Goal: Transaction & Acquisition: Purchase product/service

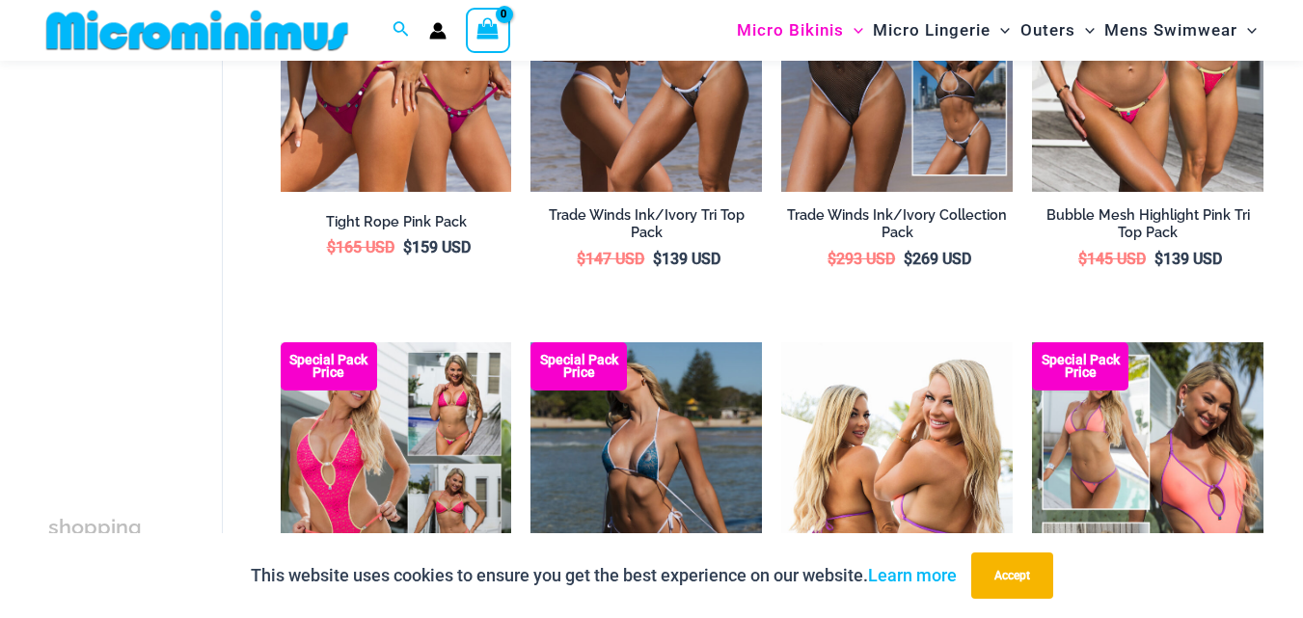
scroll to position [79, 0]
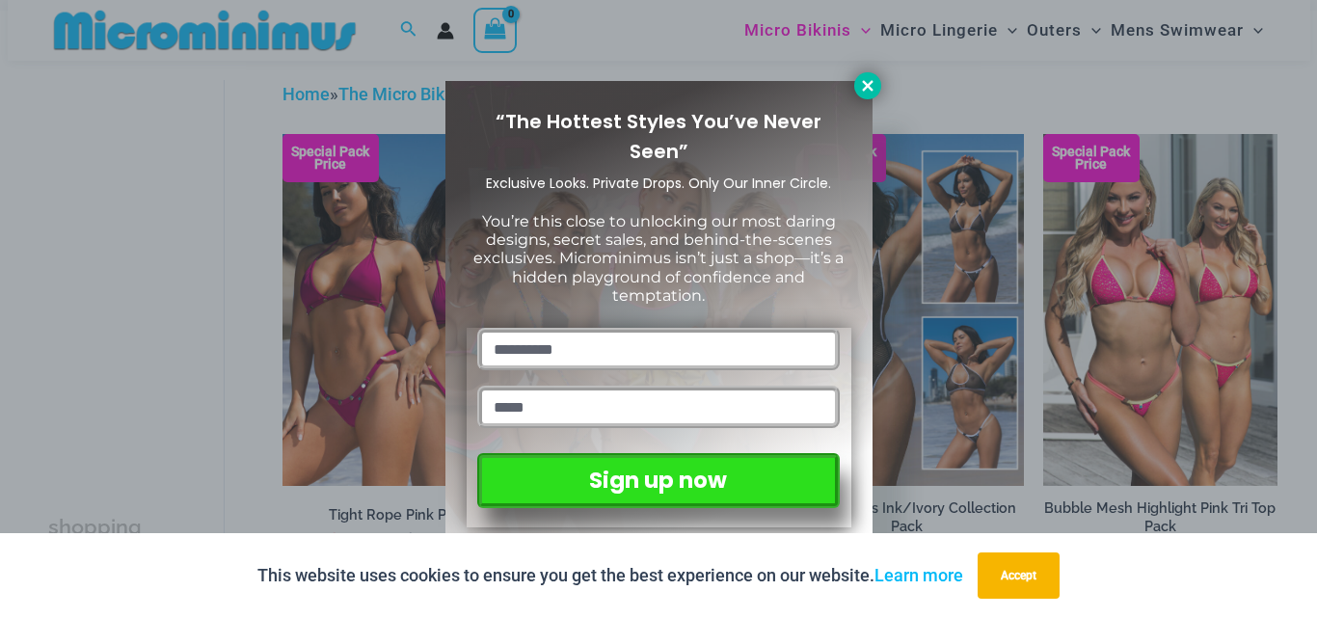
click at [867, 80] on icon at bounding box center [867, 85] width 17 height 17
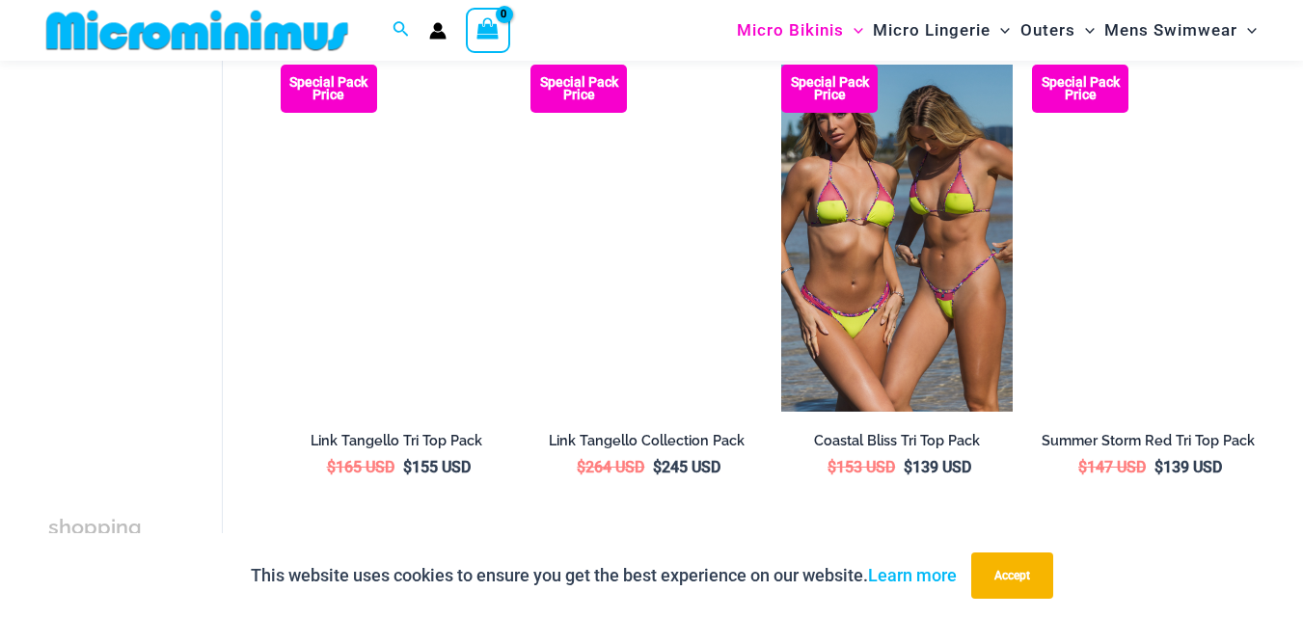
scroll to position [1140, 0]
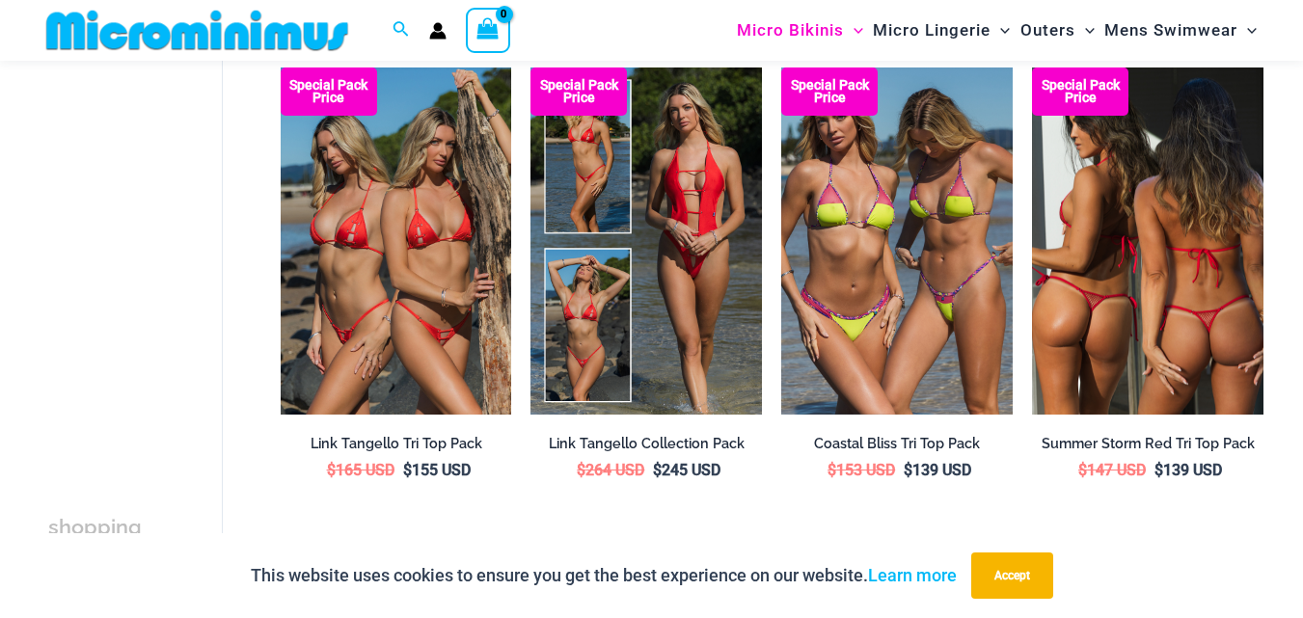
click at [1106, 319] on img at bounding box center [1147, 241] width 231 height 347
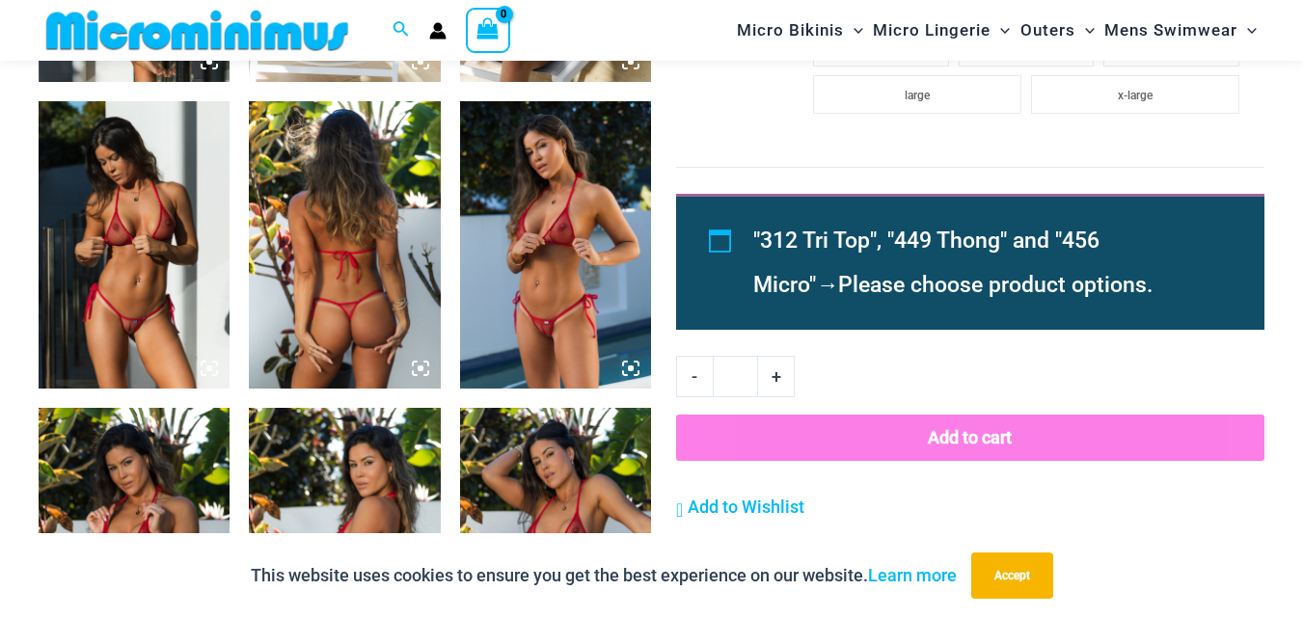
scroll to position [1622, 0]
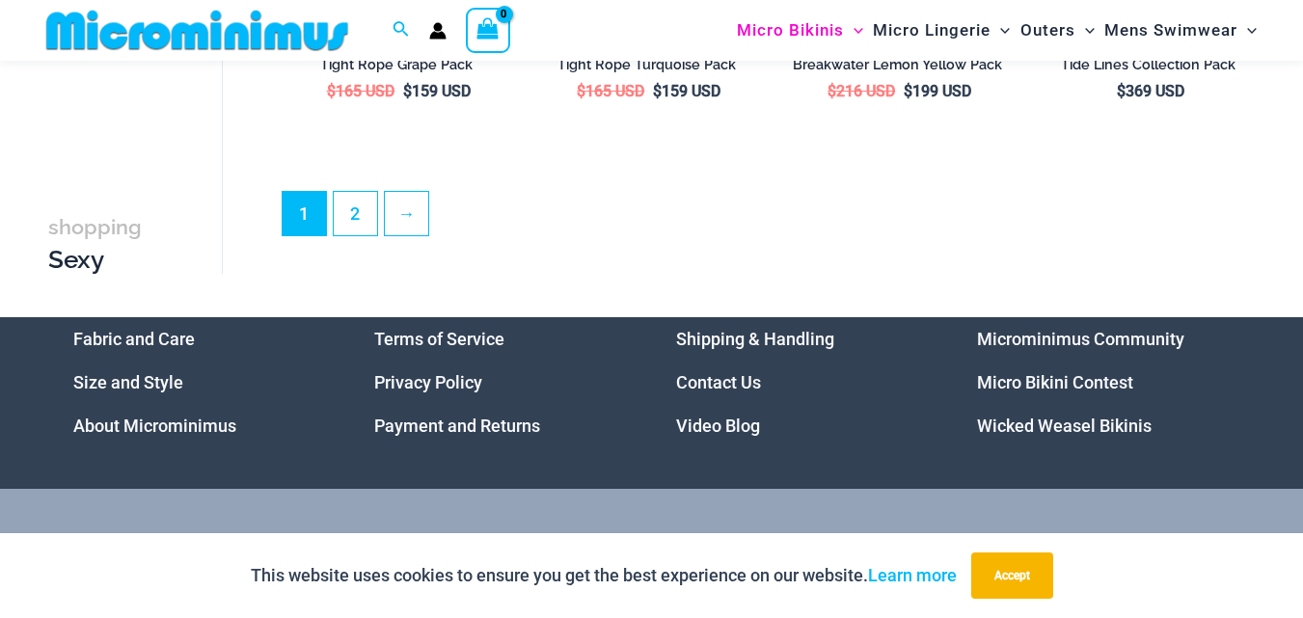
scroll to position [4112, 0]
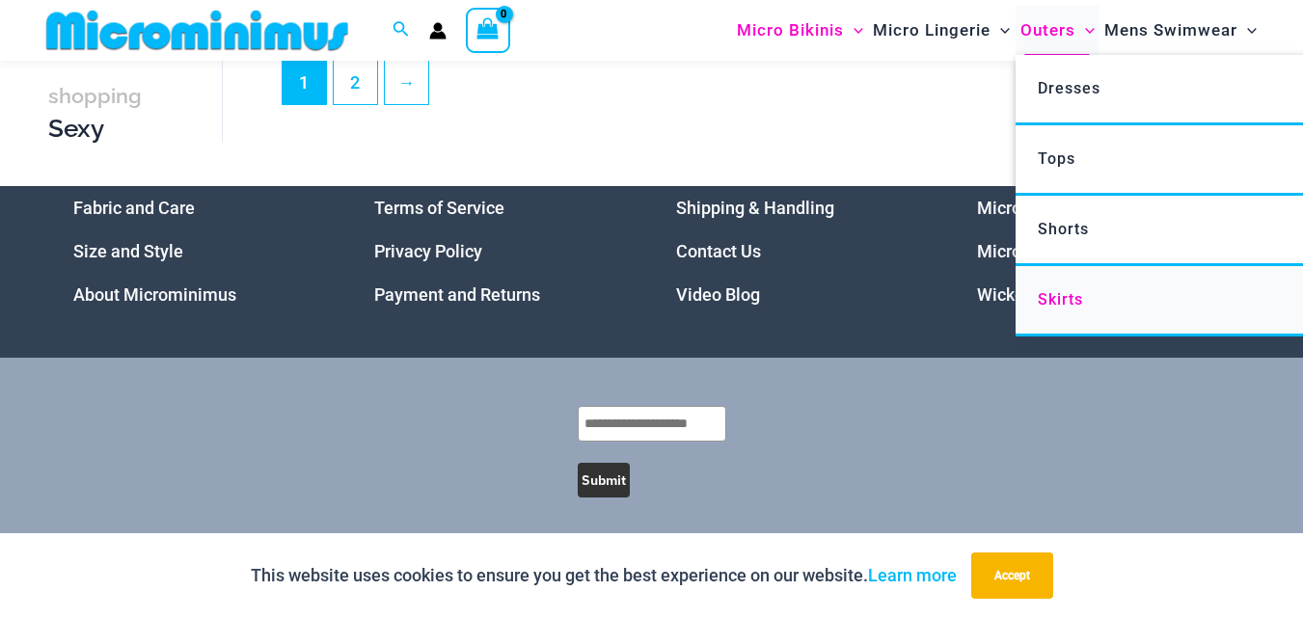
click at [1058, 302] on span "Skirts" at bounding box center [1060, 299] width 45 height 18
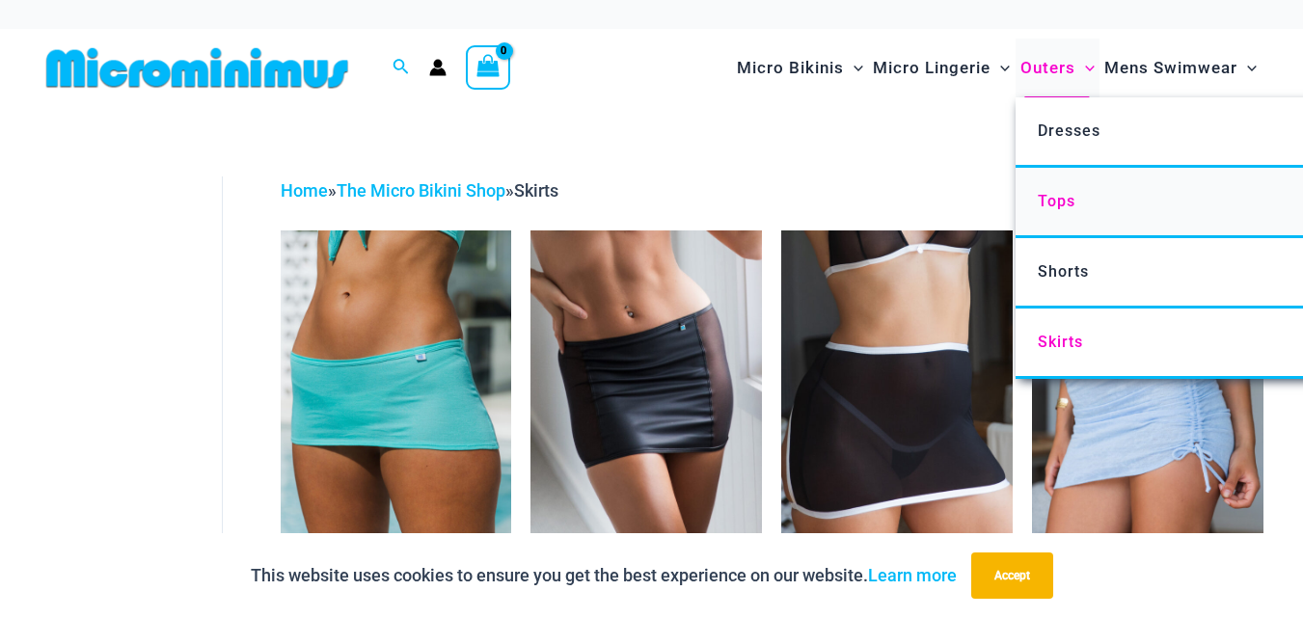
click at [1060, 211] on link "Tops" at bounding box center [1303, 203] width 574 height 70
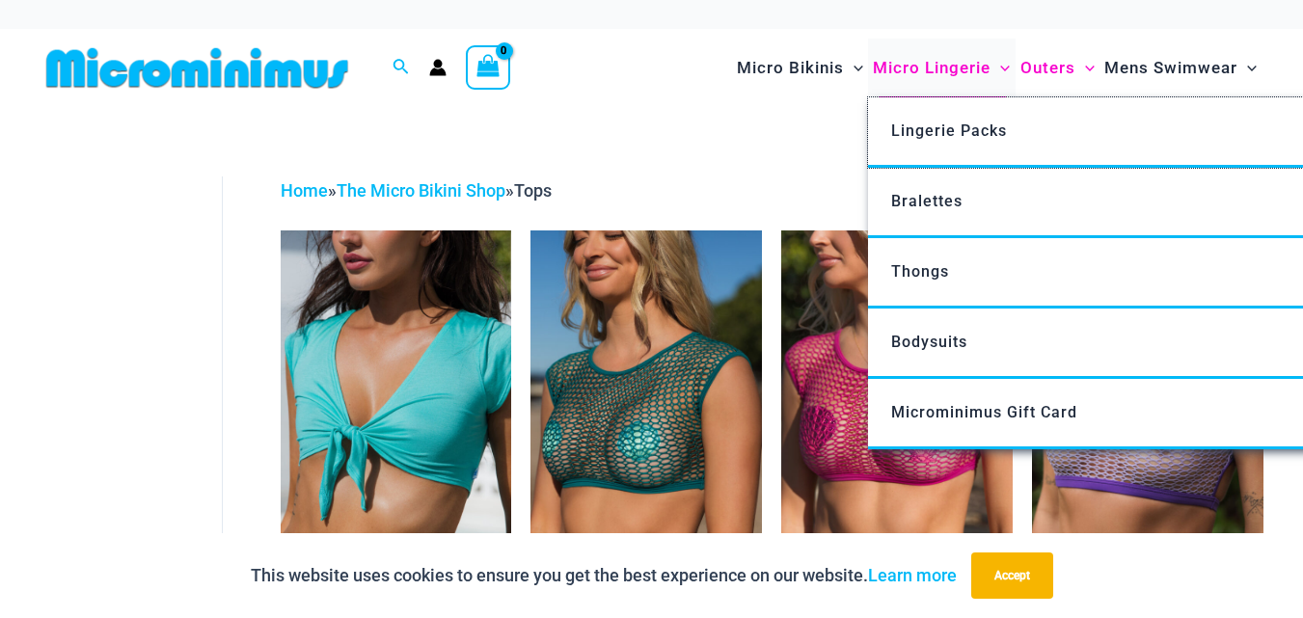
click at [941, 128] on span "Lingerie Packs" at bounding box center [949, 131] width 116 height 18
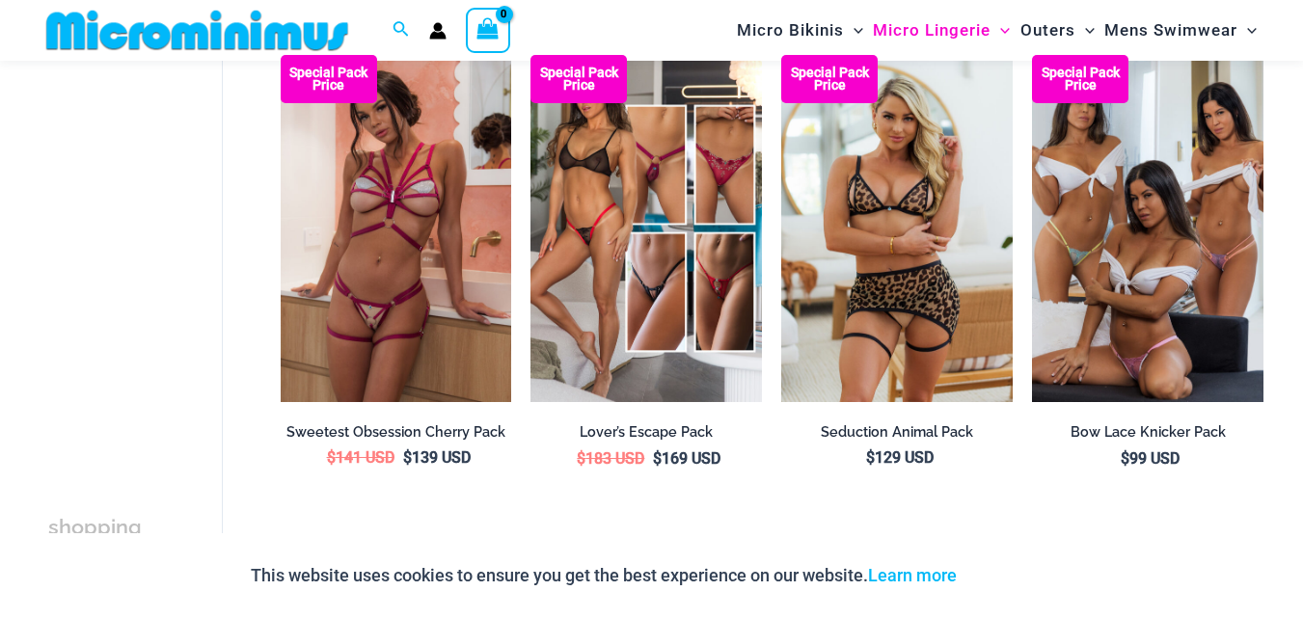
scroll to position [1622, 0]
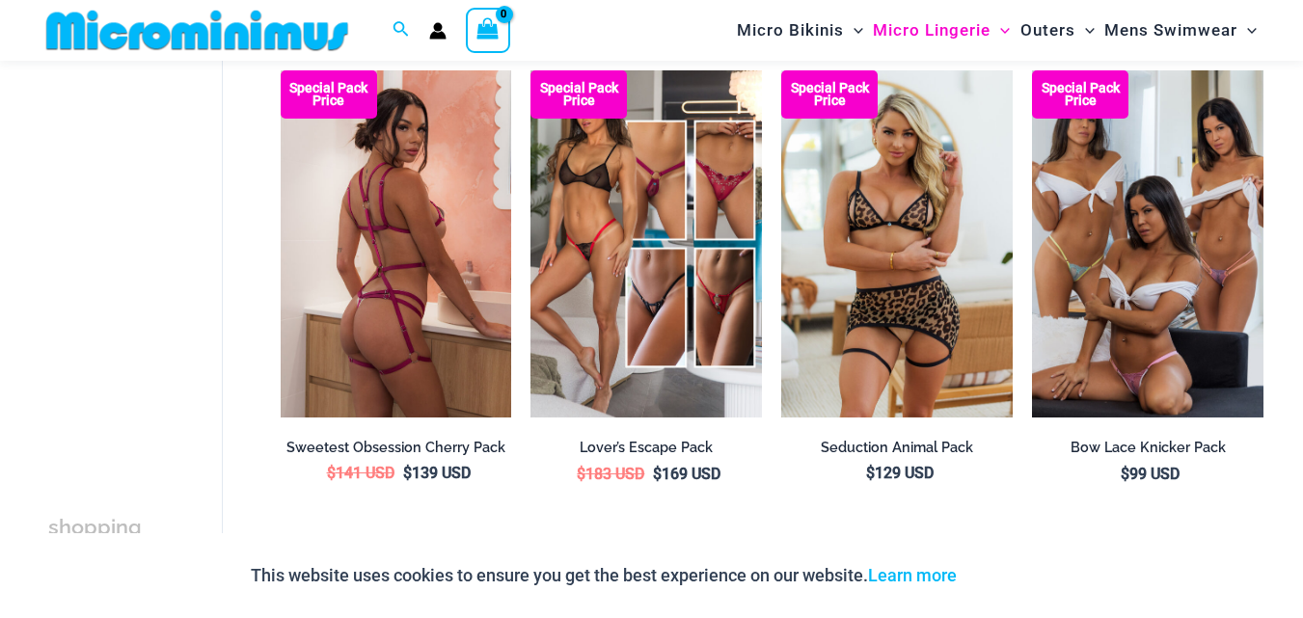
click at [363, 240] on img at bounding box center [396, 243] width 231 height 347
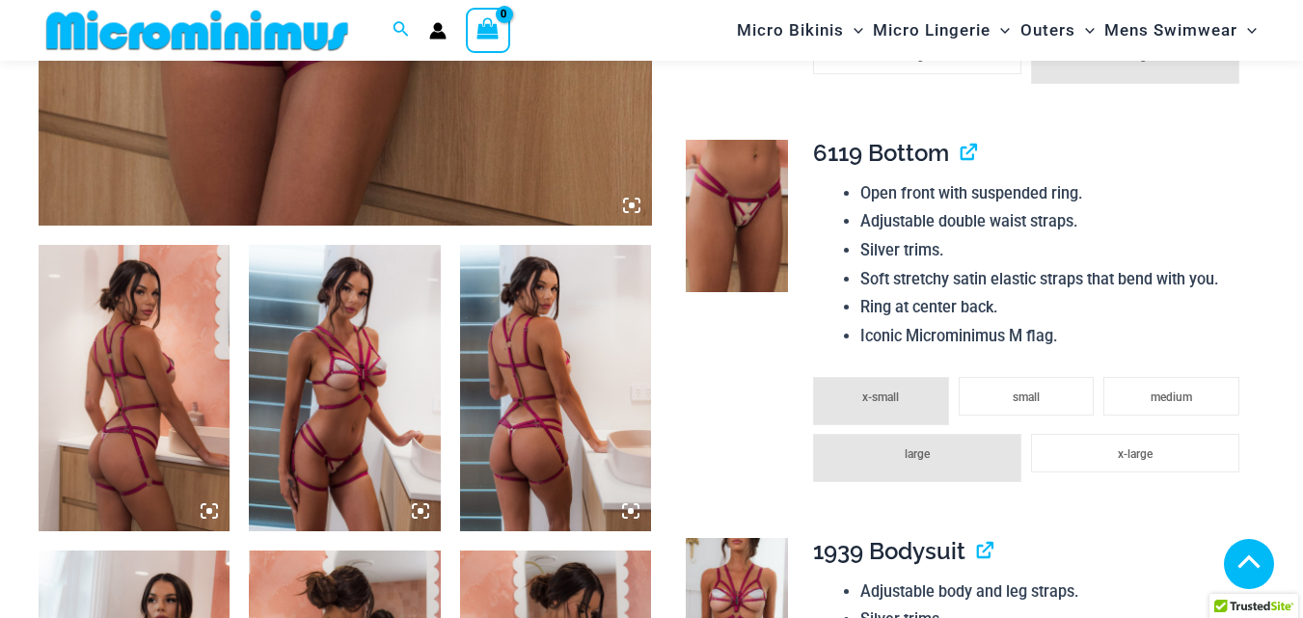
scroll to position [1043, 0]
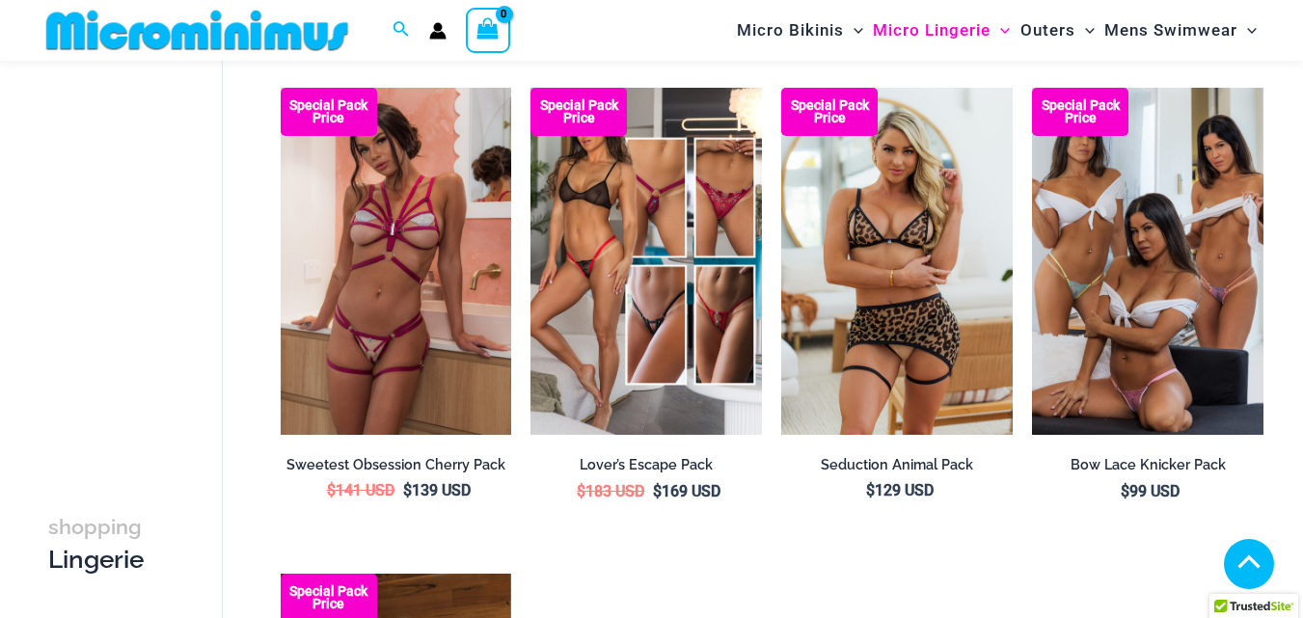
scroll to position [1622, 0]
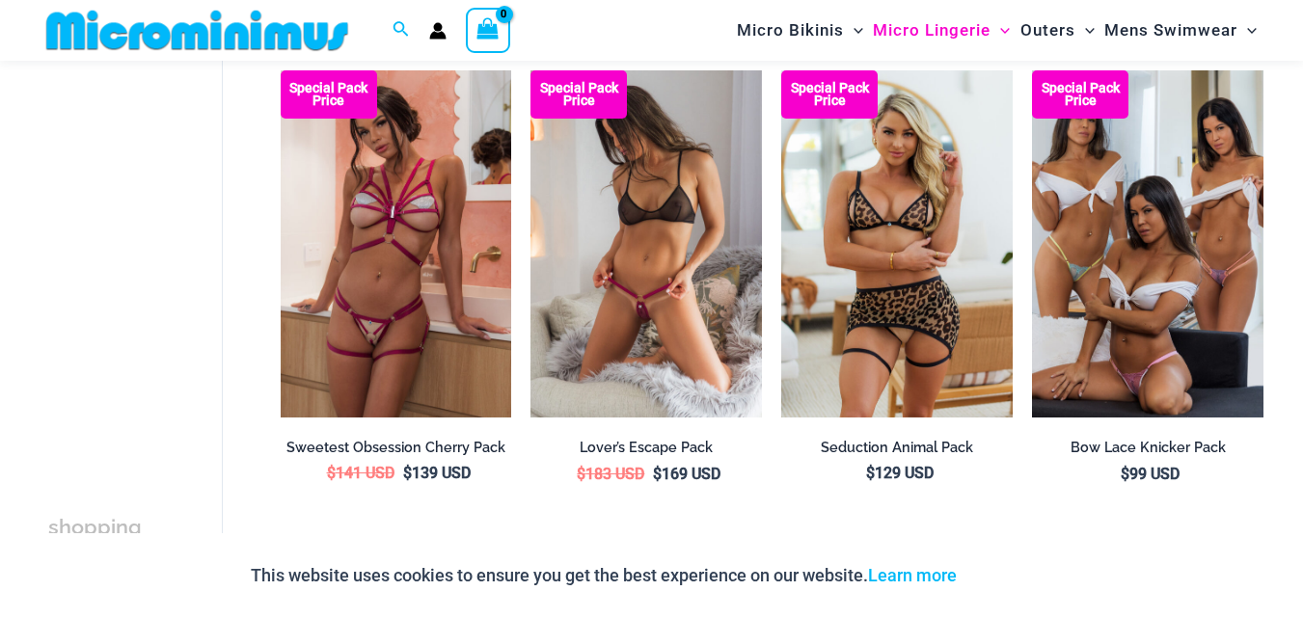
click at [665, 257] on img at bounding box center [645, 243] width 231 height 347
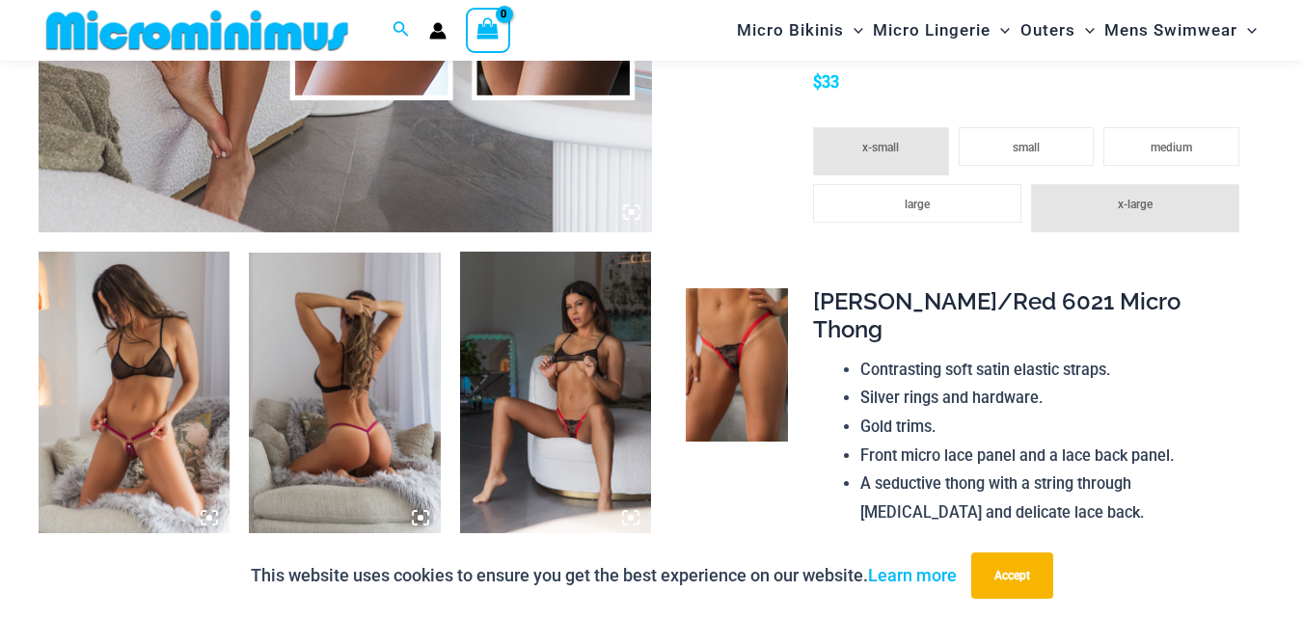
scroll to position [1043, 0]
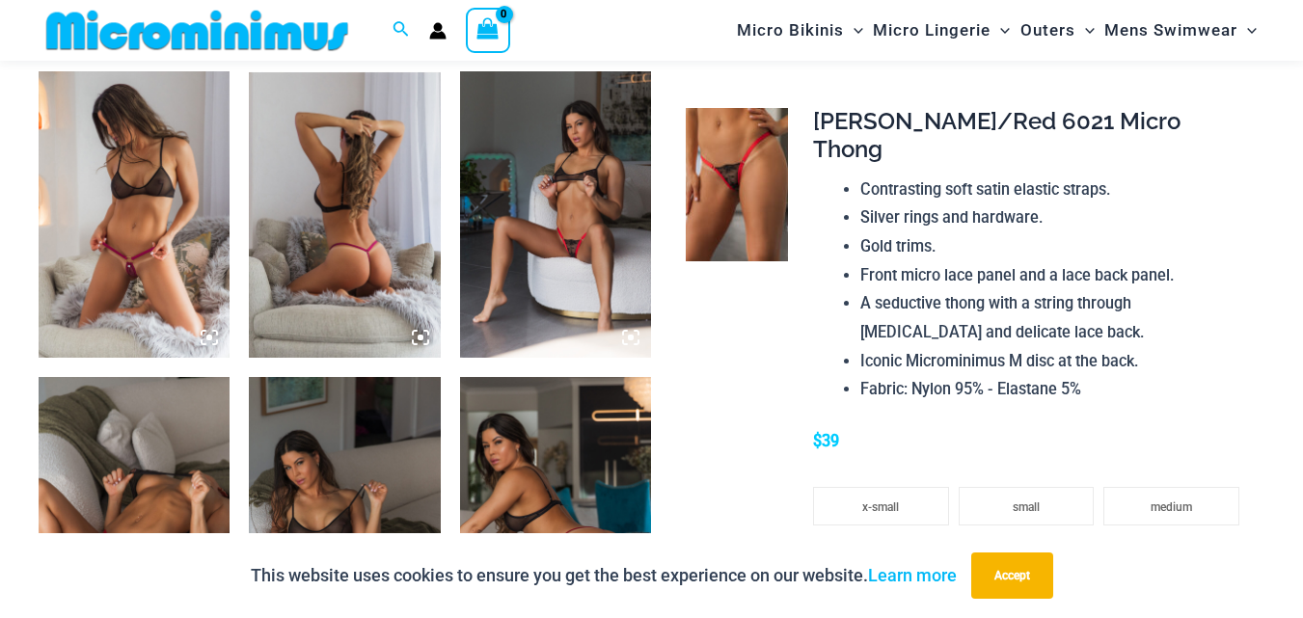
click at [580, 204] on img at bounding box center [555, 214] width 191 height 287
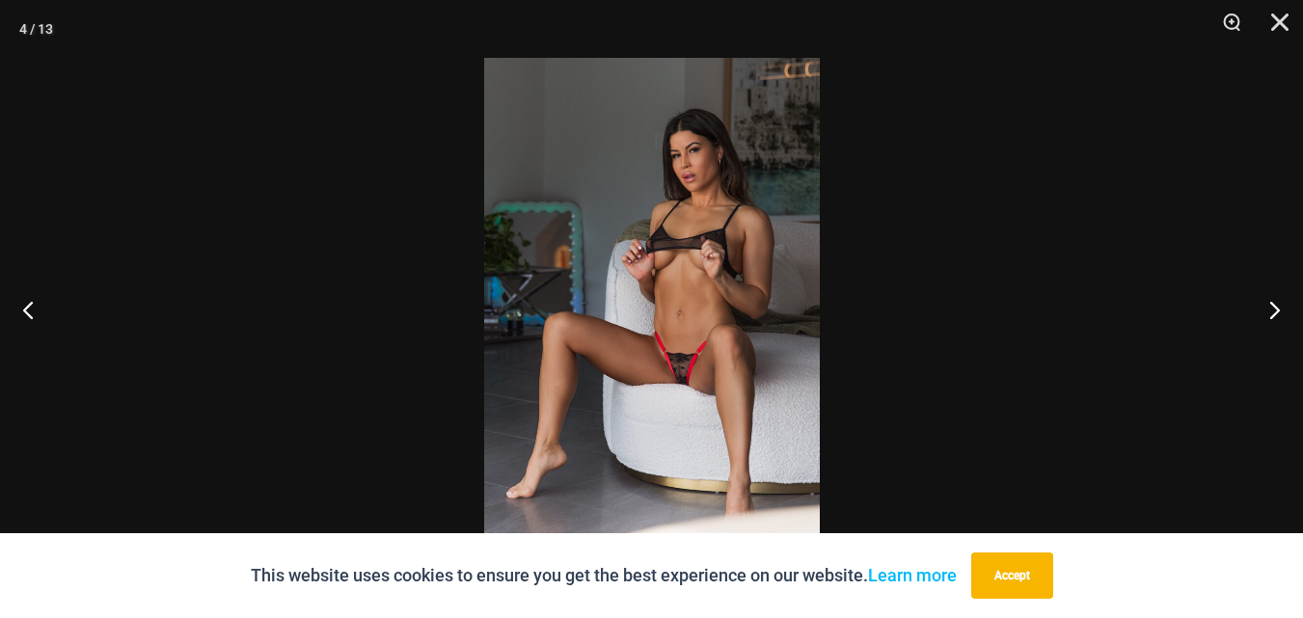
click at [580, 204] on img at bounding box center [652, 309] width 336 height 502
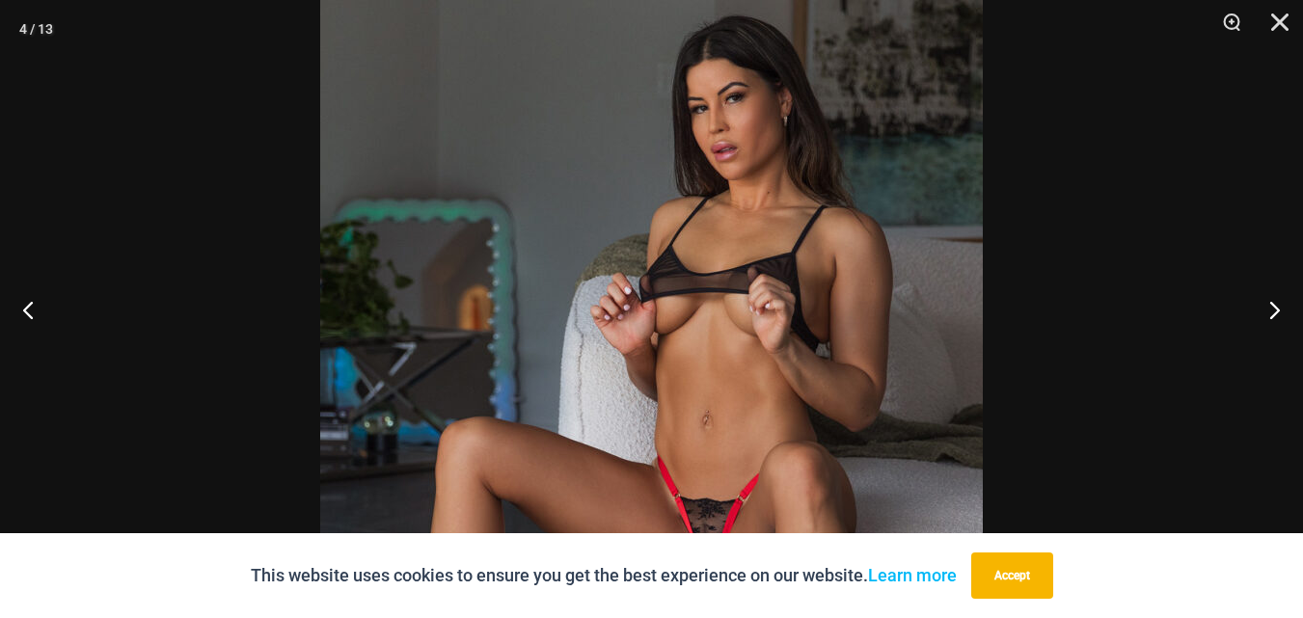
click at [726, 298] on img at bounding box center [651, 411] width 663 height 993
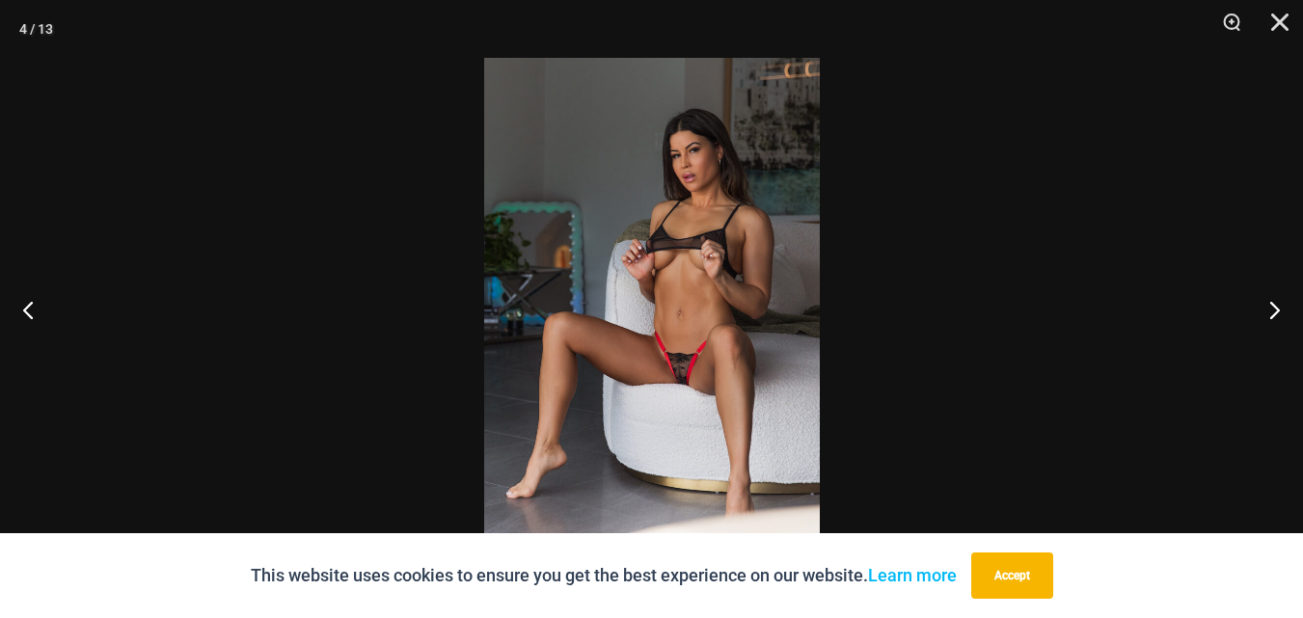
click at [739, 307] on img at bounding box center [652, 309] width 336 height 502
click at [726, 266] on img at bounding box center [652, 309] width 336 height 502
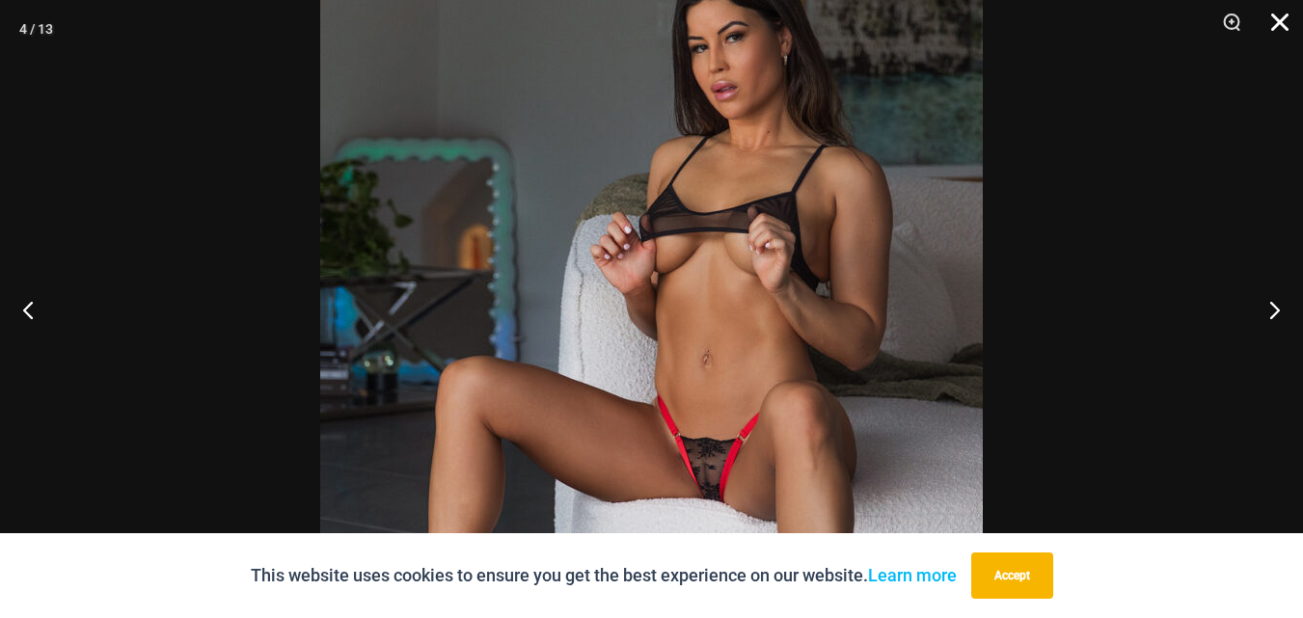
click at [1283, 23] on button "Close" at bounding box center [1273, 29] width 48 height 58
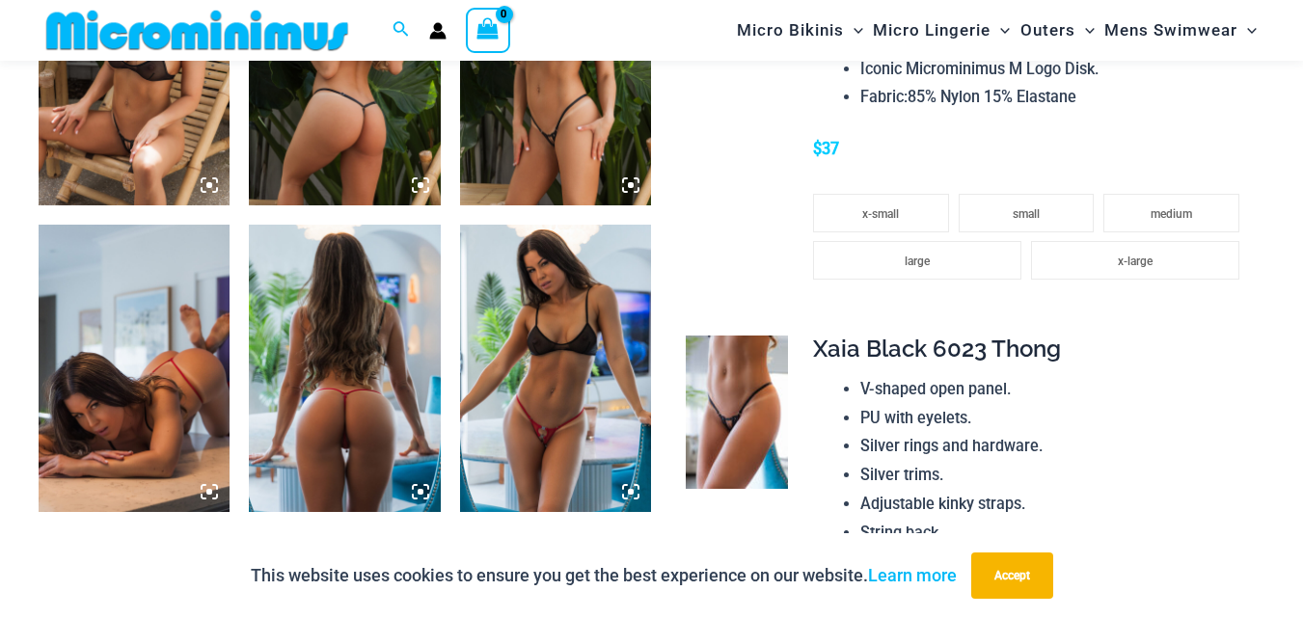
scroll to position [1911, 0]
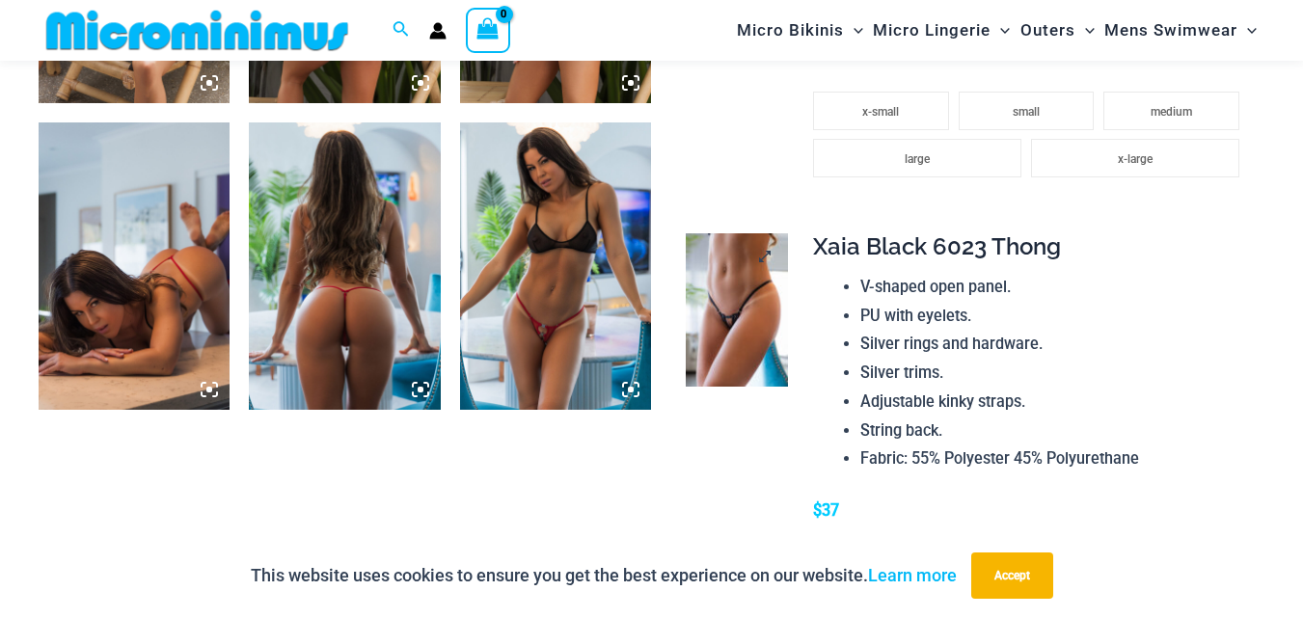
click at [745, 283] on img at bounding box center [737, 309] width 102 height 153
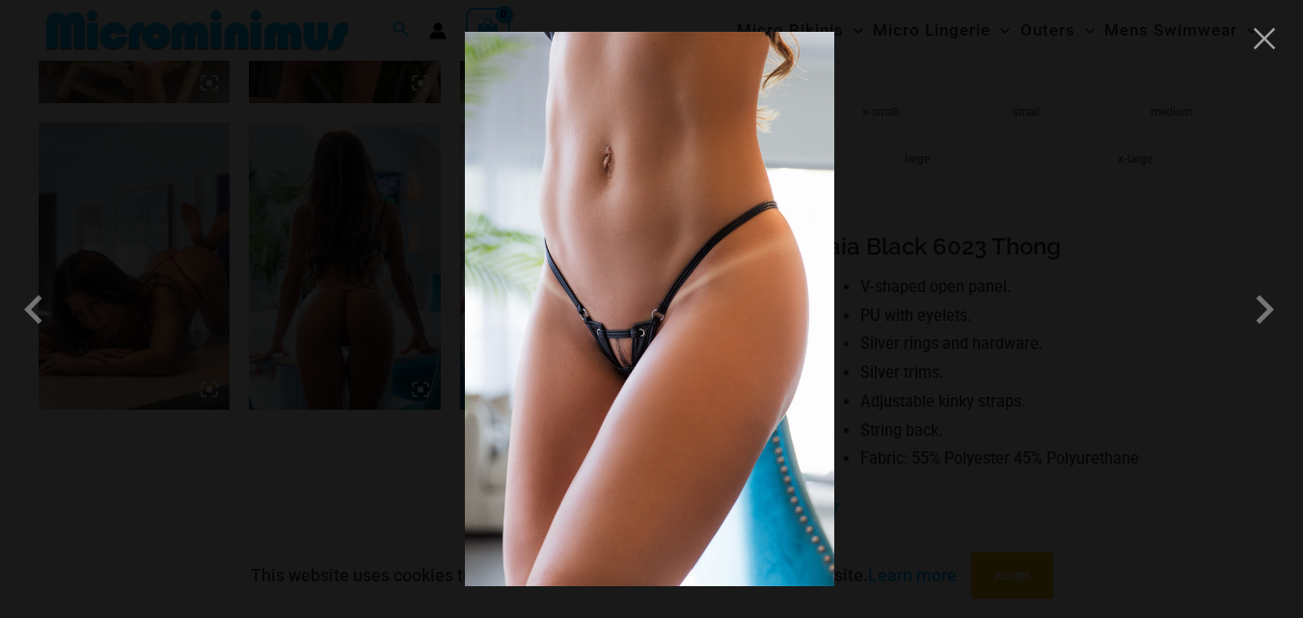
click at [612, 357] on img at bounding box center [649, 309] width 369 height 555
click at [1262, 305] on span at bounding box center [1264, 310] width 58 height 58
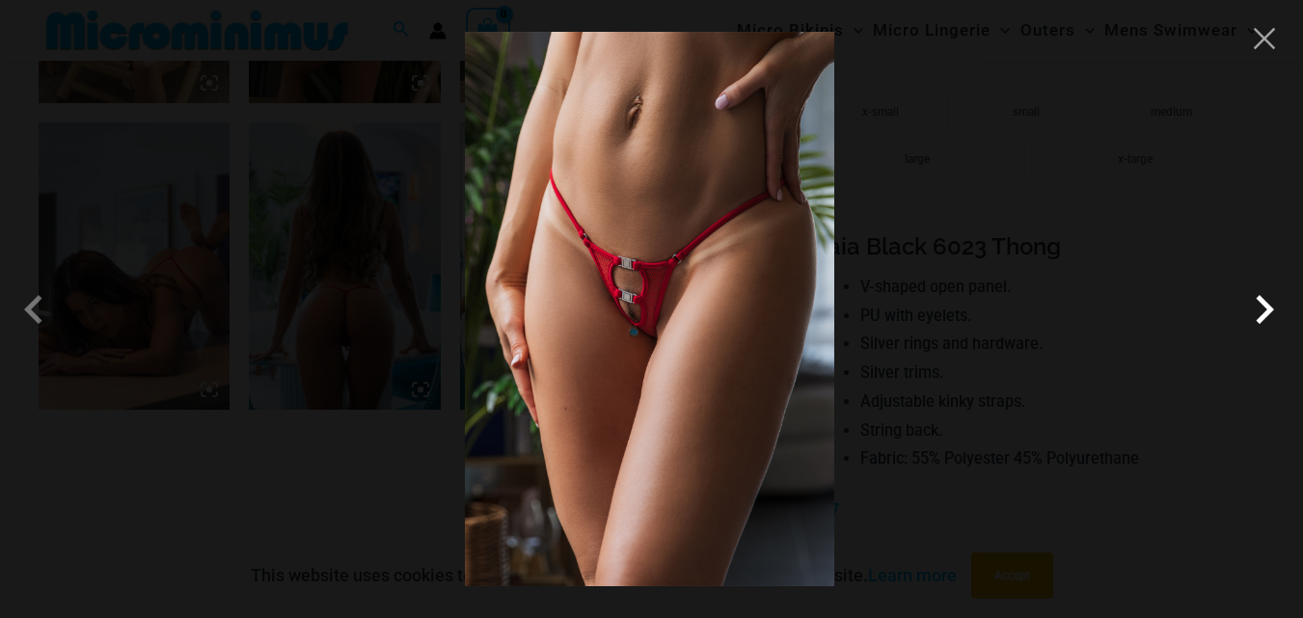
click at [1261, 305] on span at bounding box center [1264, 310] width 58 height 58
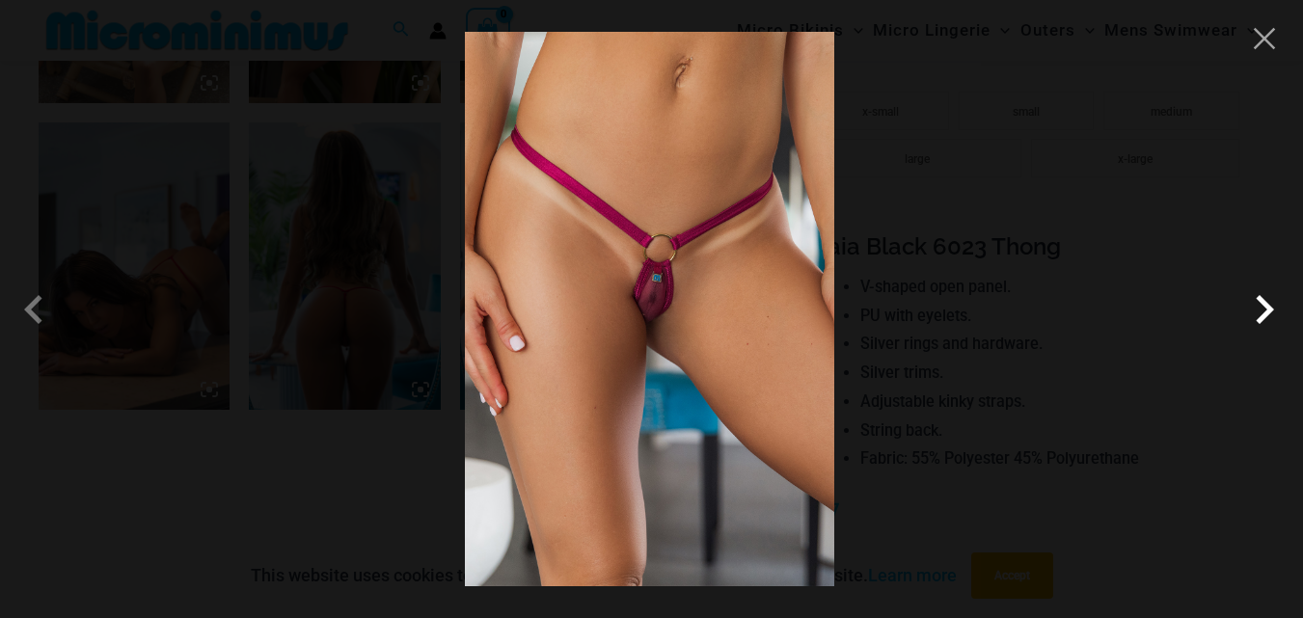
click at [1256, 310] on span at bounding box center [1264, 310] width 58 height 58
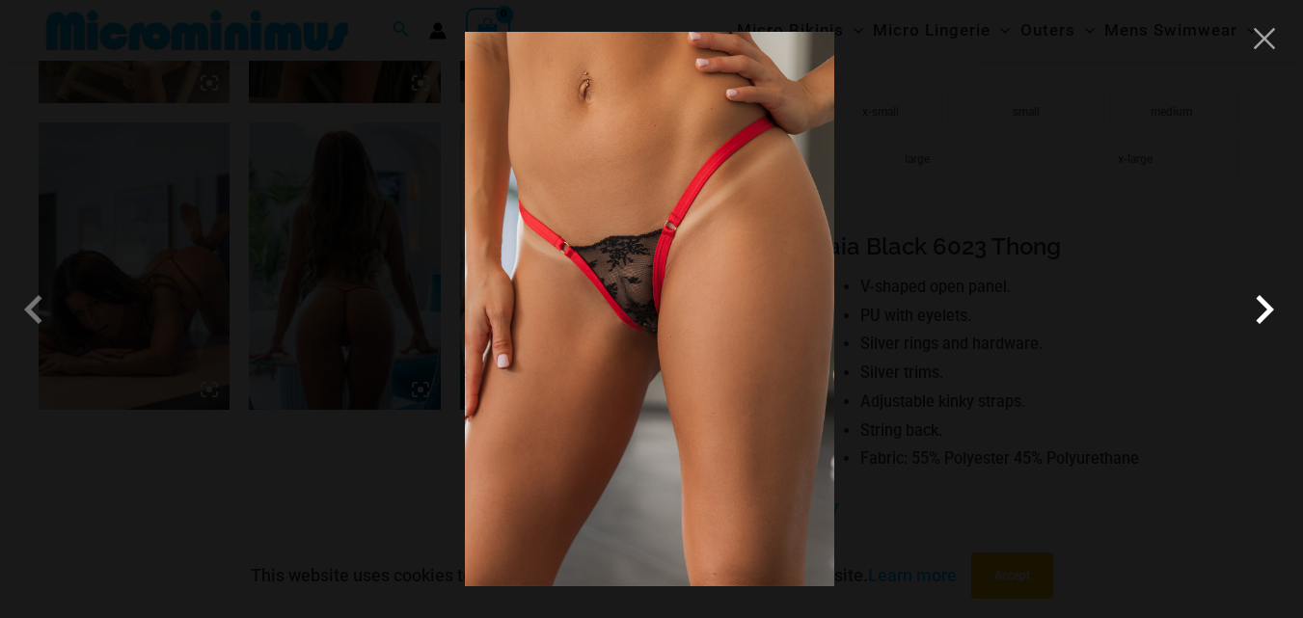
click at [1267, 305] on span at bounding box center [1264, 310] width 58 height 58
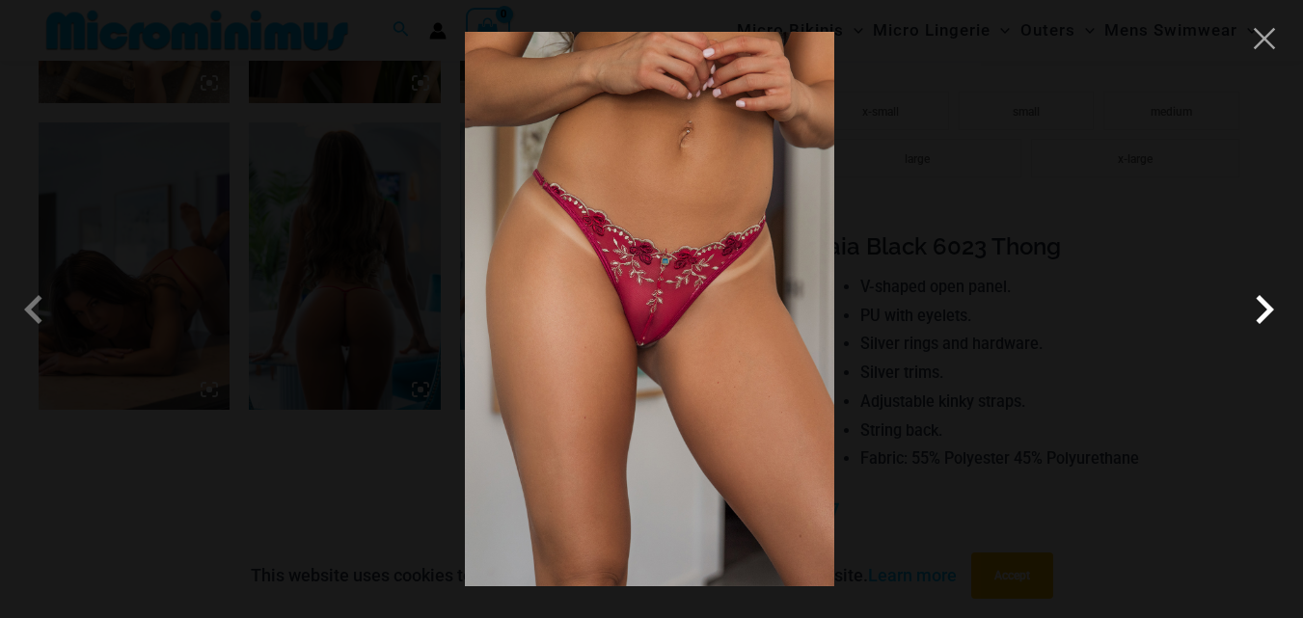
click at [1267, 304] on span at bounding box center [1264, 310] width 58 height 58
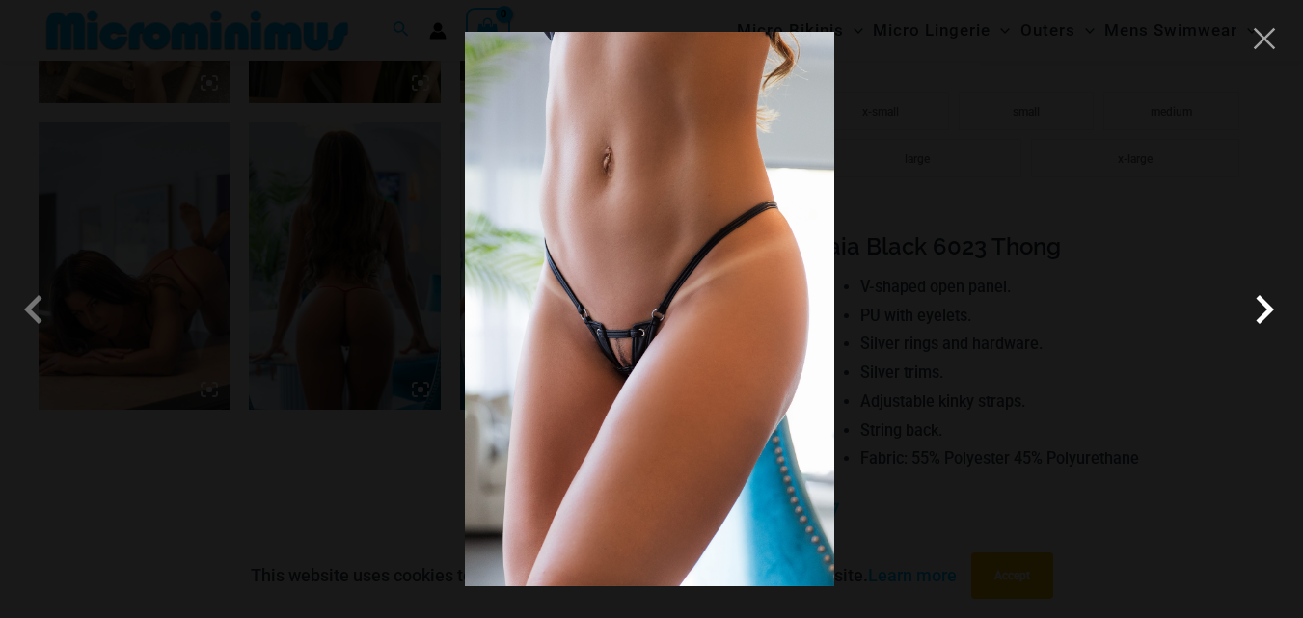
click at [1267, 304] on span at bounding box center [1264, 310] width 58 height 58
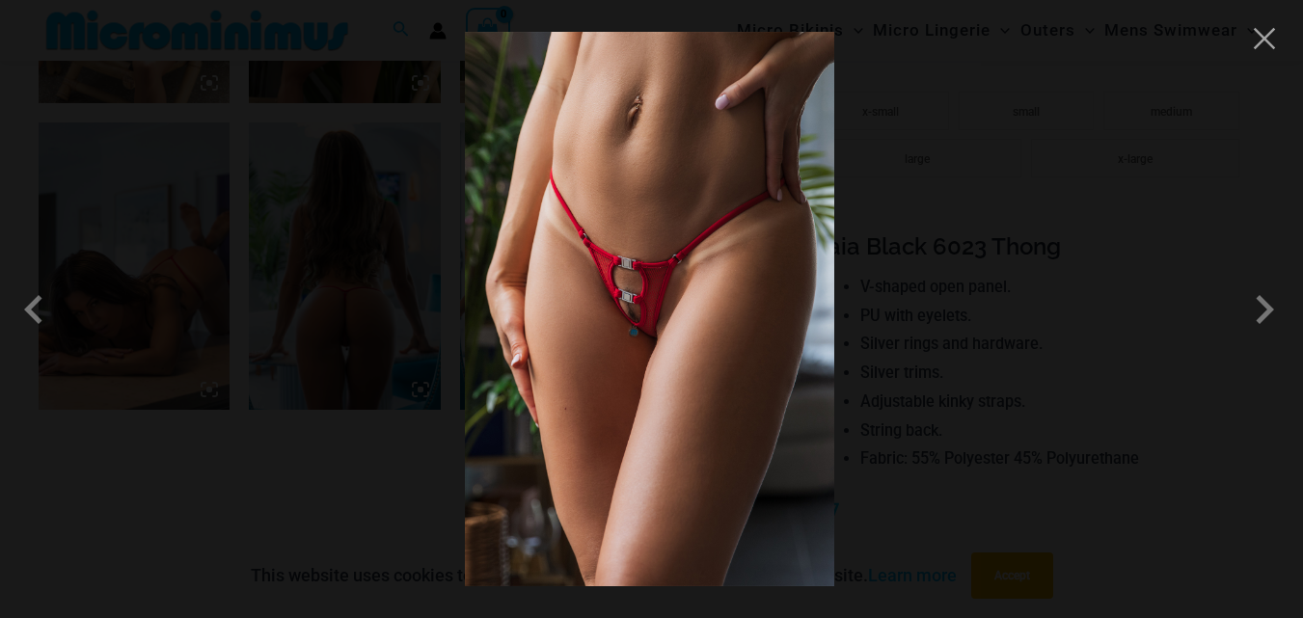
click at [1269, 57] on div at bounding box center [651, 309] width 1303 height 618
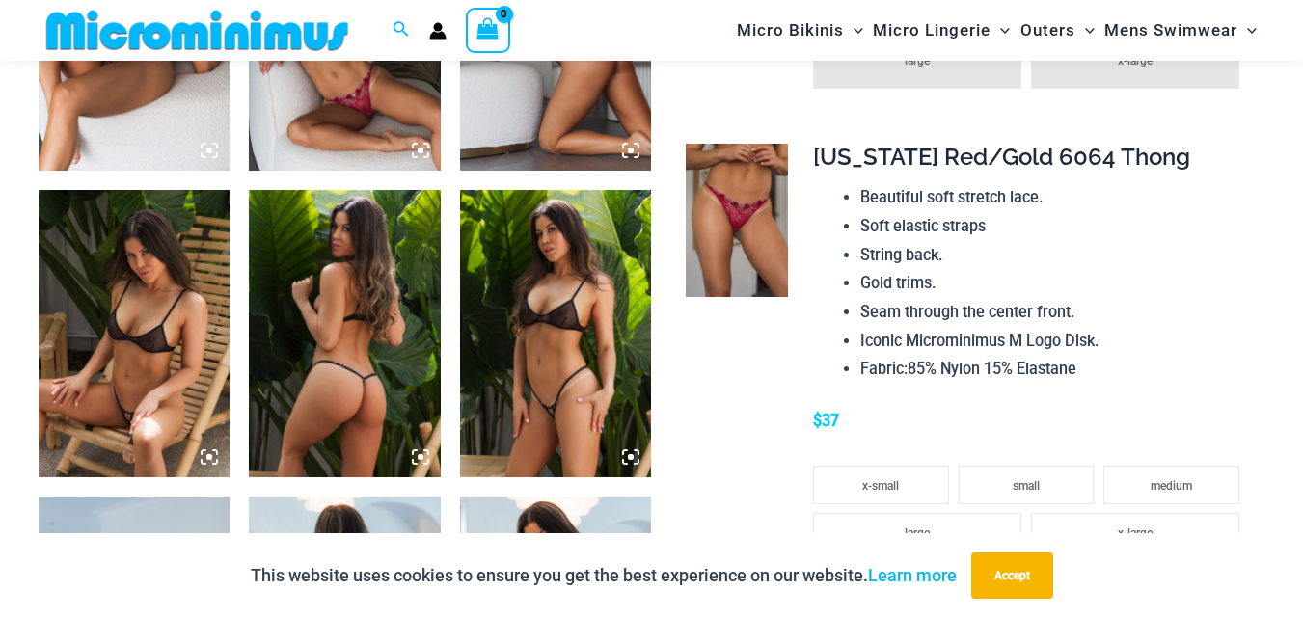
scroll to position [1526, 0]
